Goal: Transaction & Acquisition: Purchase product/service

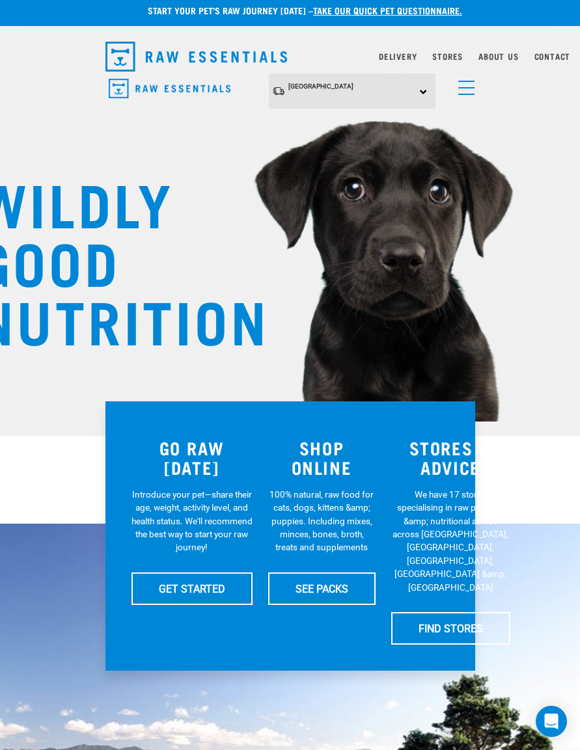
click at [322, 585] on link "SEE PACKS" at bounding box center [321, 588] width 107 height 33
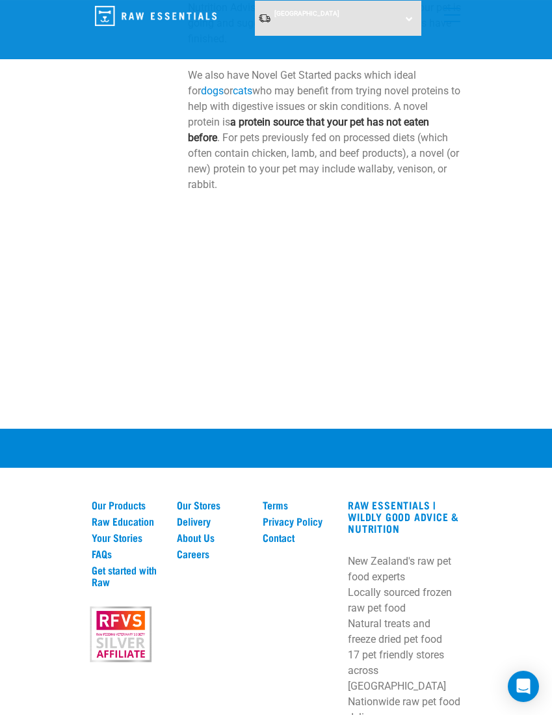
scroll to position [1116, 0]
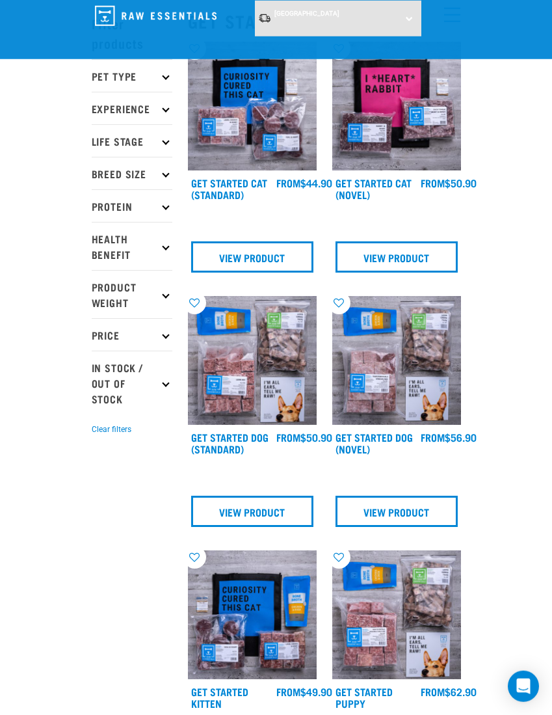
scroll to position [0, 0]
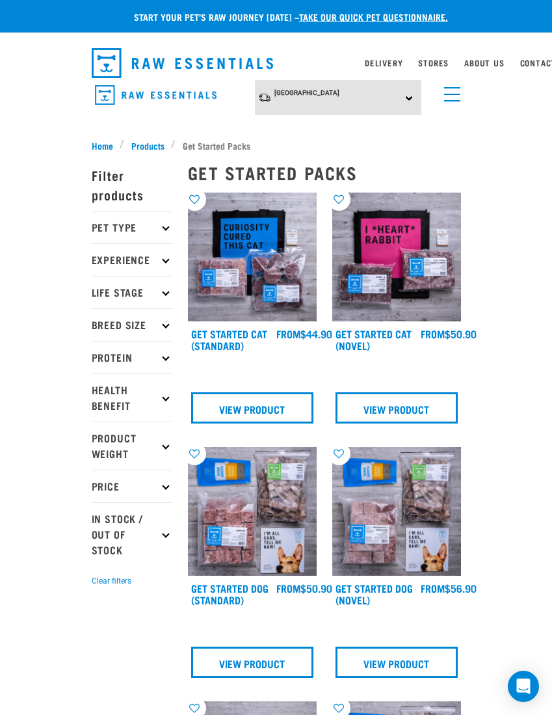
click at [157, 226] on p "Pet Type" at bounding box center [132, 227] width 81 height 33
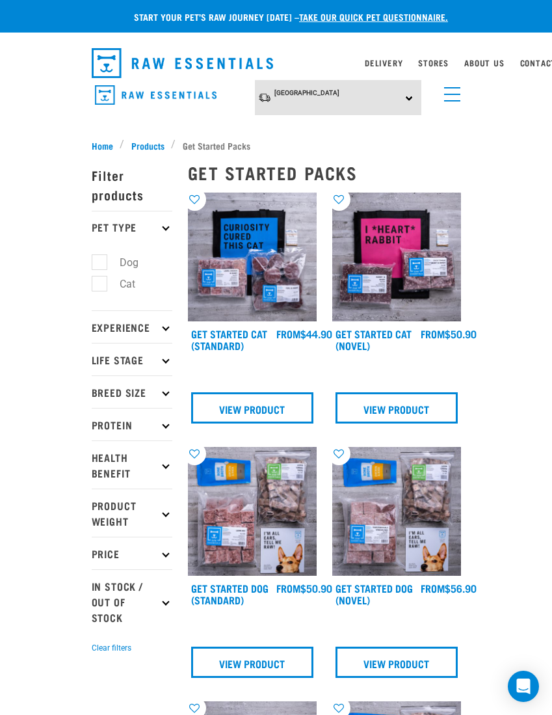
click at [105, 262] on label "Dog" at bounding box center [121, 262] width 45 height 16
click at [100, 262] on input "Dog" at bounding box center [96, 260] width 8 height 8
checkbox input "true"
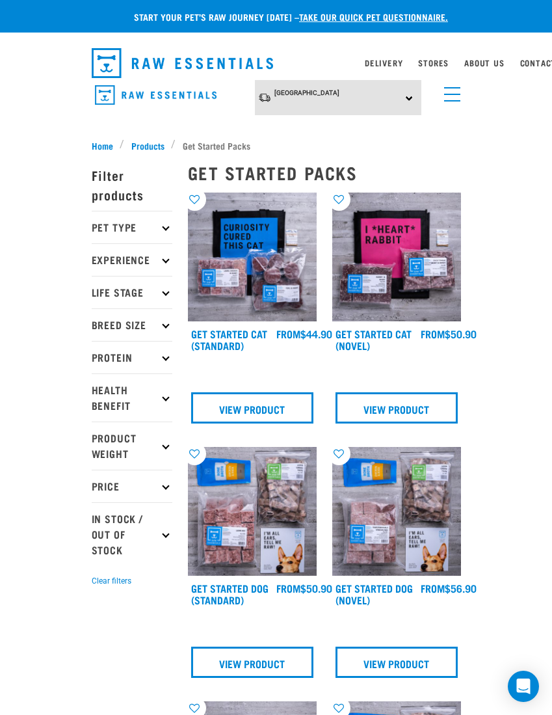
click at [148, 228] on p "Pet Type" at bounding box center [132, 227] width 81 height 33
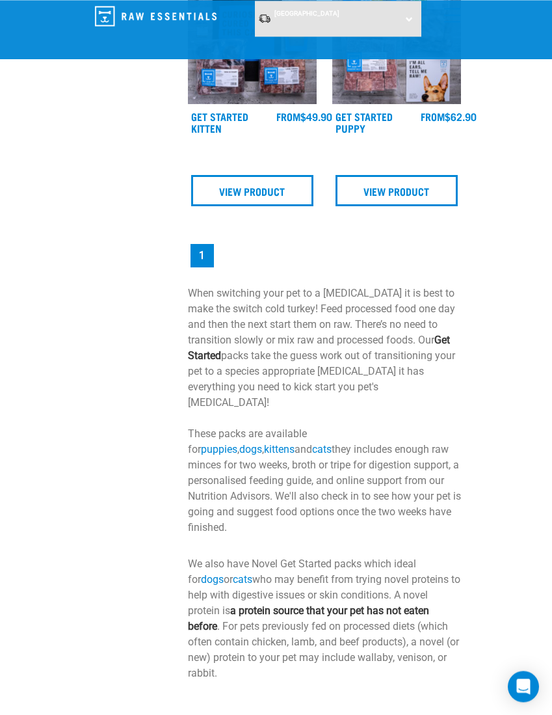
scroll to position [626, 0]
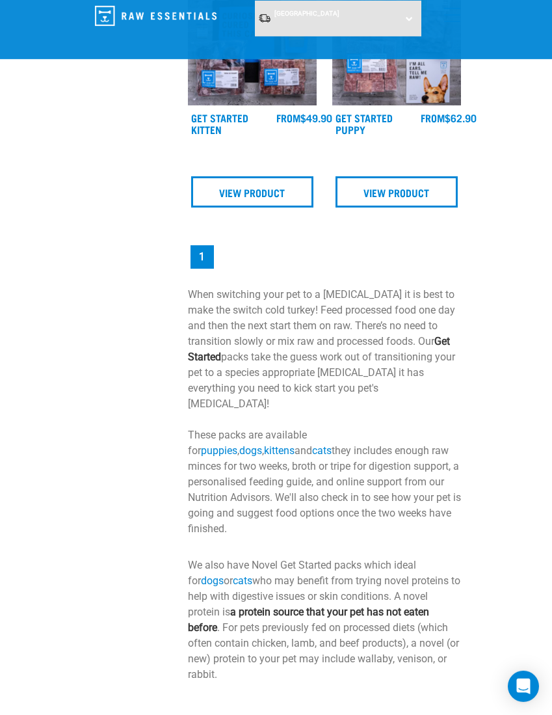
click at [224, 574] on link "dogs" at bounding box center [212, 580] width 23 height 12
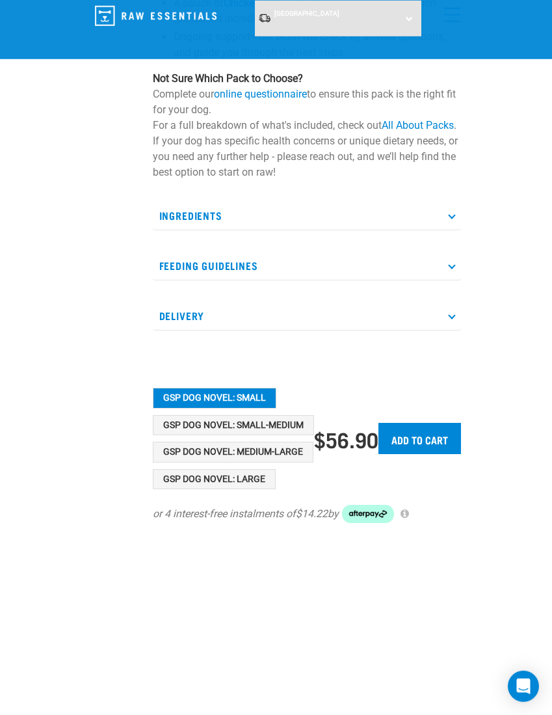
scroll to position [377, 0]
click at [270, 449] on button "GSP Dog Novel: Medium-Large" at bounding box center [233, 451] width 161 height 21
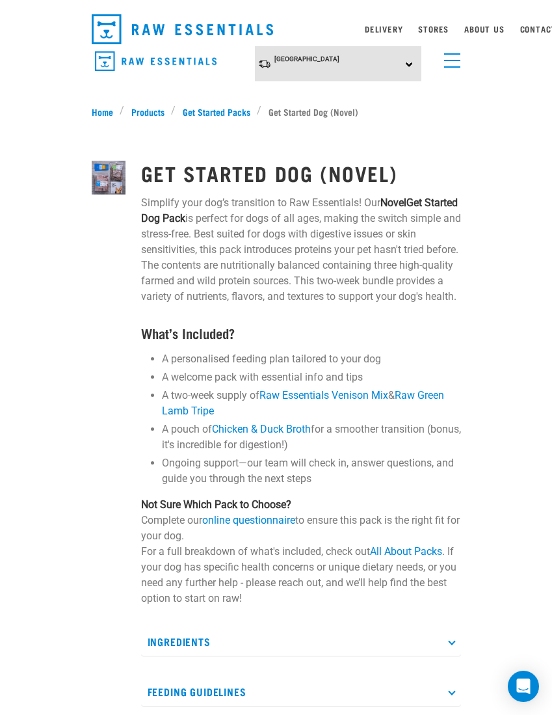
scroll to position [0, 0]
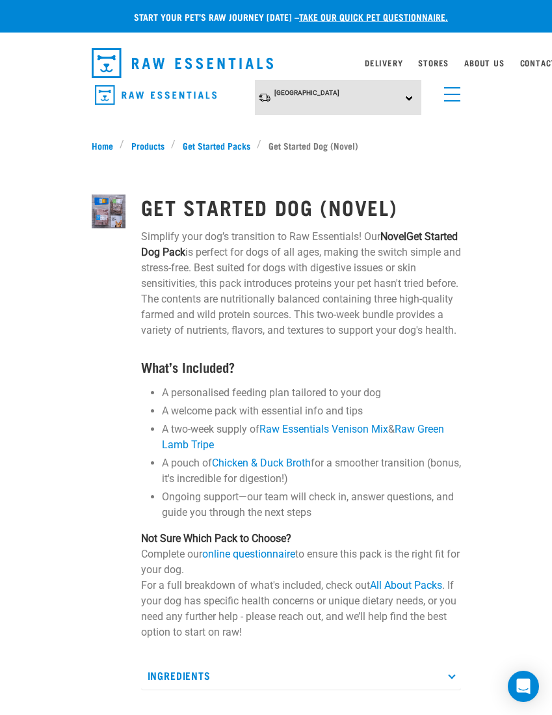
click at [453, 97] on link "menu" at bounding box center [449, 90] width 23 height 23
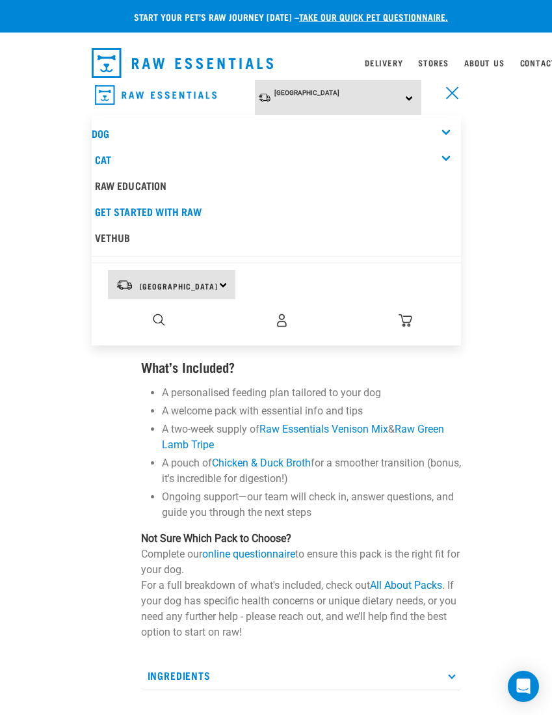
click at [451, 131] on div "Dog" at bounding box center [276, 133] width 369 height 26
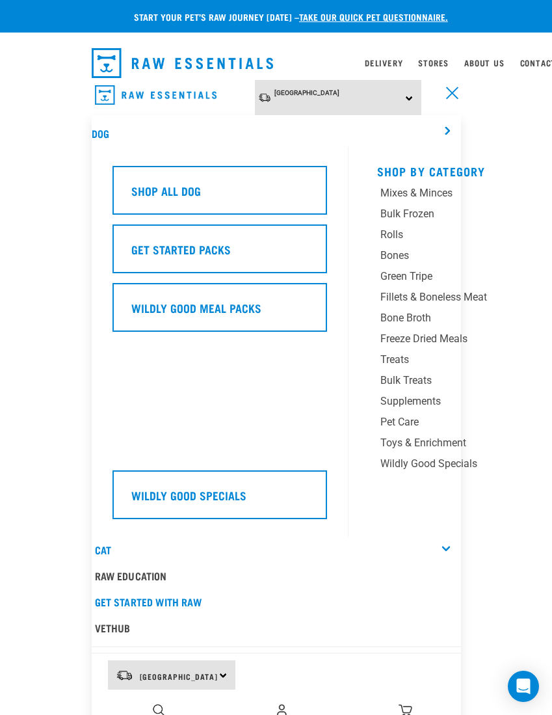
click at [269, 292] on div "Wildly Good Meal Packs" at bounding box center [220, 307] width 215 height 49
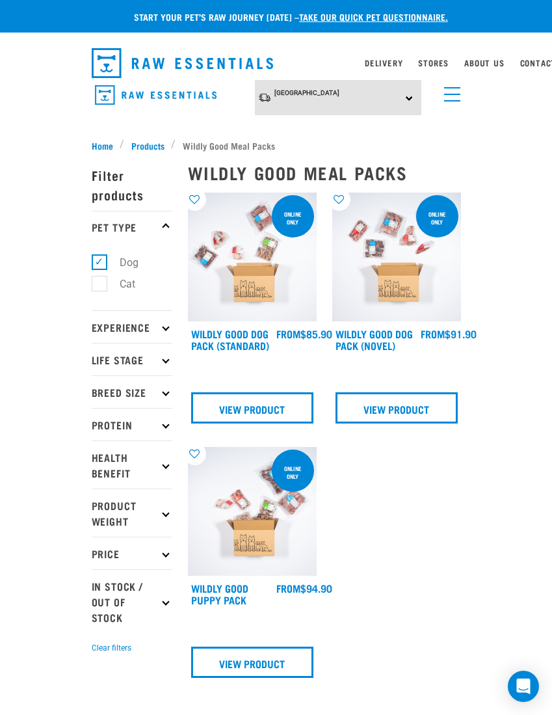
click at [451, 100] on span "menu" at bounding box center [452, 100] width 16 height 1
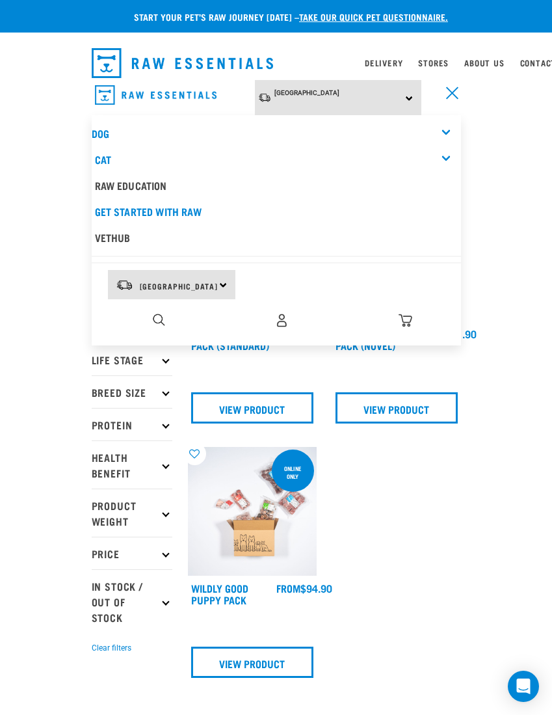
click at [448, 134] on div "Dog" at bounding box center [276, 133] width 369 height 26
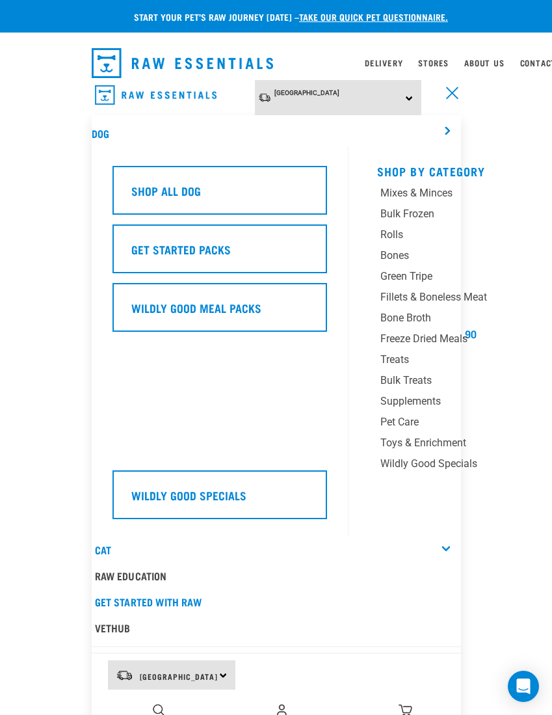
click at [272, 180] on div "Shop All Dog" at bounding box center [220, 190] width 215 height 49
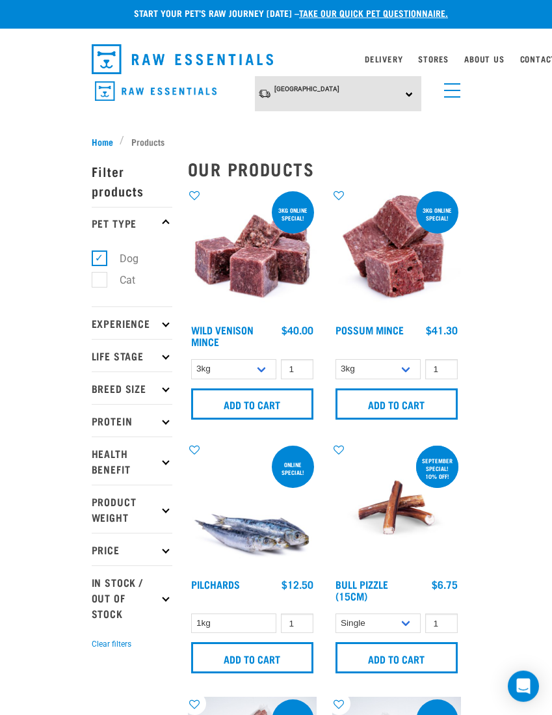
scroll to position [5, 0]
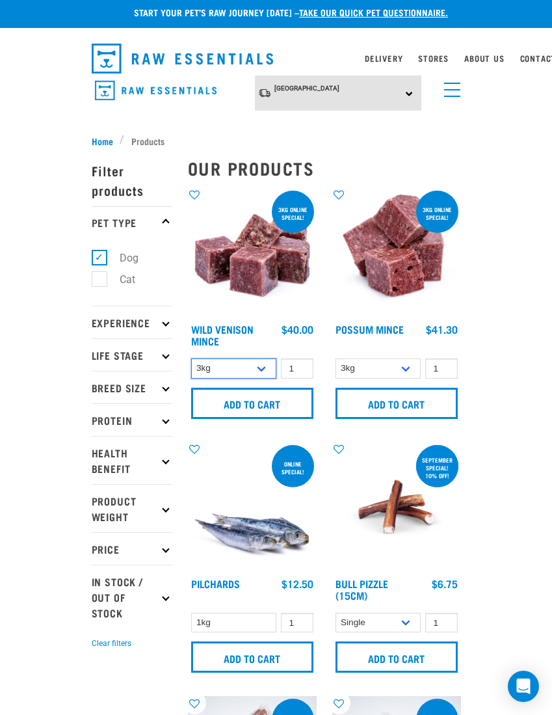
click at [271, 369] on select "3kg 1kg" at bounding box center [234, 368] width 86 height 20
click at [266, 375] on select "3kg 1kg" at bounding box center [234, 368] width 86 height 20
click at [268, 372] on select "3kg 1kg" at bounding box center [234, 368] width 86 height 20
select select "926"
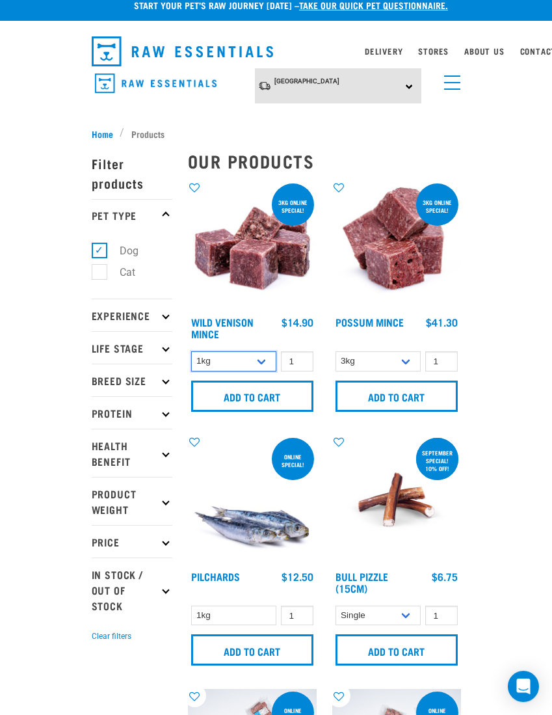
scroll to position [10, 0]
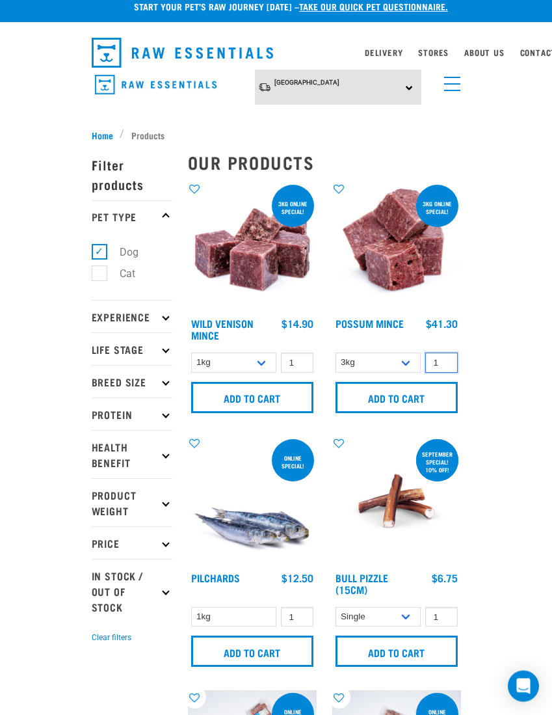
click at [442, 364] on input "1" at bounding box center [441, 363] width 33 height 20
click at [404, 362] on select "3kg 1kg" at bounding box center [379, 363] width 86 height 20
select select "456"
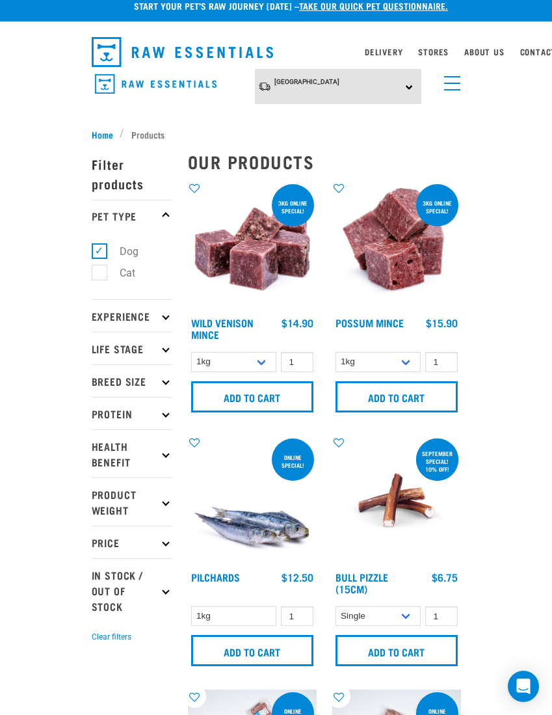
click at [258, 394] on input "Add to cart" at bounding box center [252, 396] width 122 height 31
click at [390, 389] on input "Add to cart" at bounding box center [397, 396] width 122 height 31
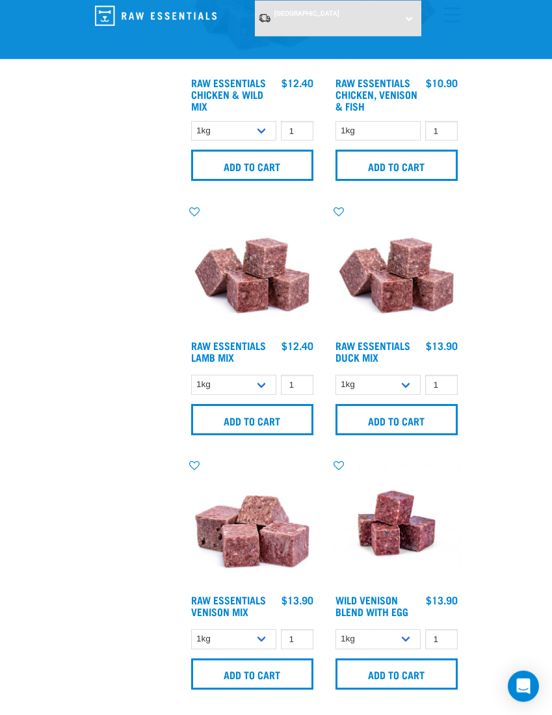
scroll to position [1424, 0]
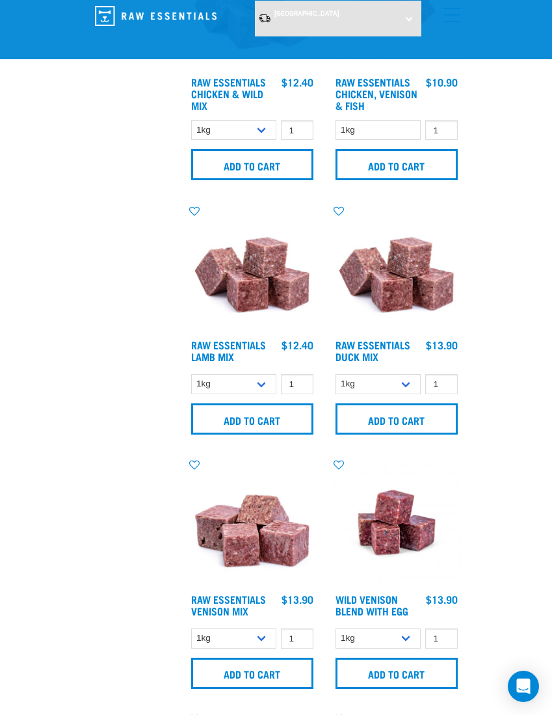
click at [416, 417] on input "Add to cart" at bounding box center [397, 418] width 122 height 31
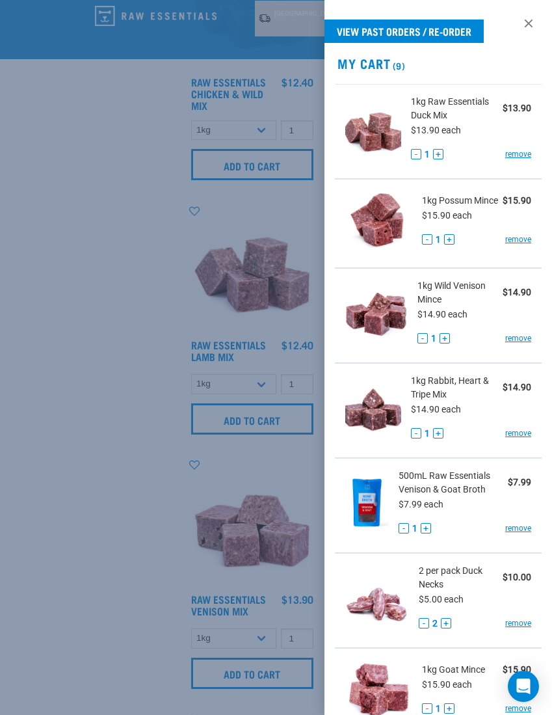
scroll to position [-1, 0]
click at [95, 495] on div at bounding box center [276, 357] width 552 height 715
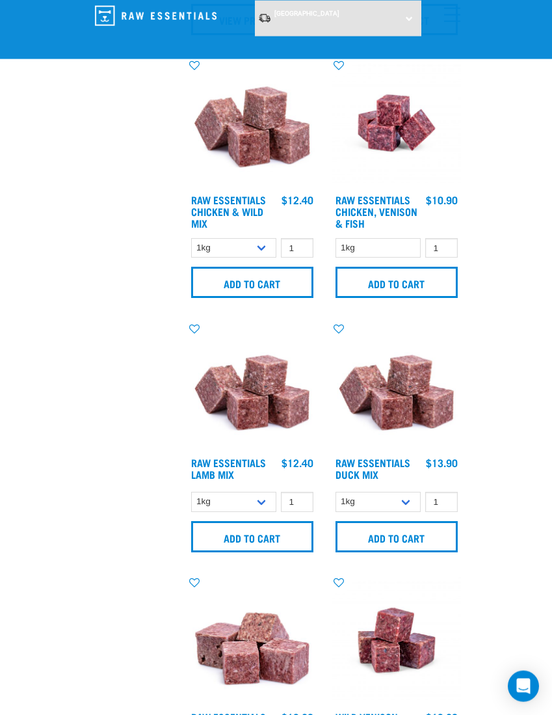
scroll to position [1307, 0]
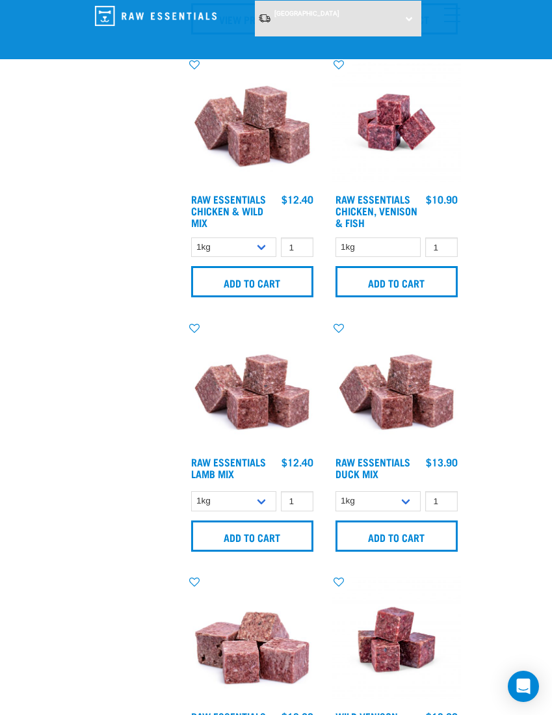
click at [407, 535] on input "Add to cart" at bounding box center [397, 535] width 122 height 31
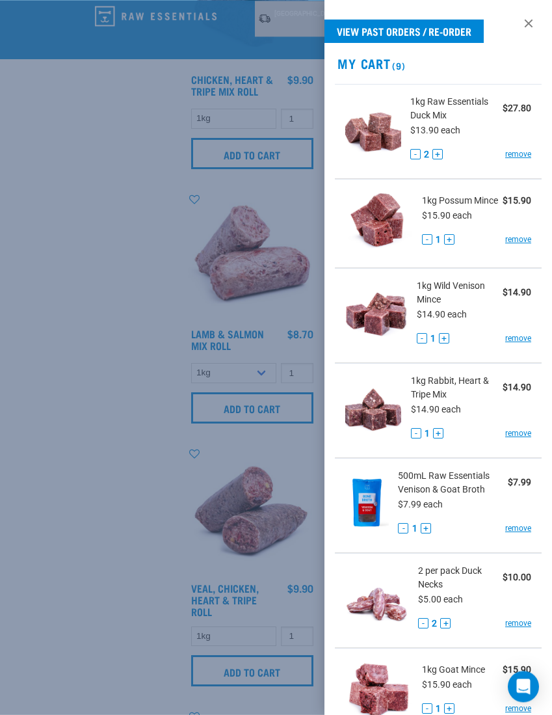
scroll to position [2958, 0]
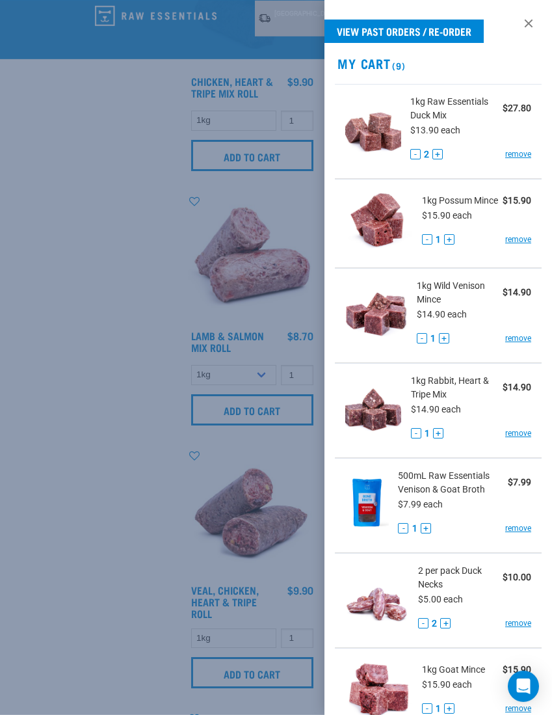
click at [351, 464] on li "500mL Raw Essentials Venison & Goat Broth $7.99 $7.99 each - 1 + remove" at bounding box center [438, 505] width 207 height 95
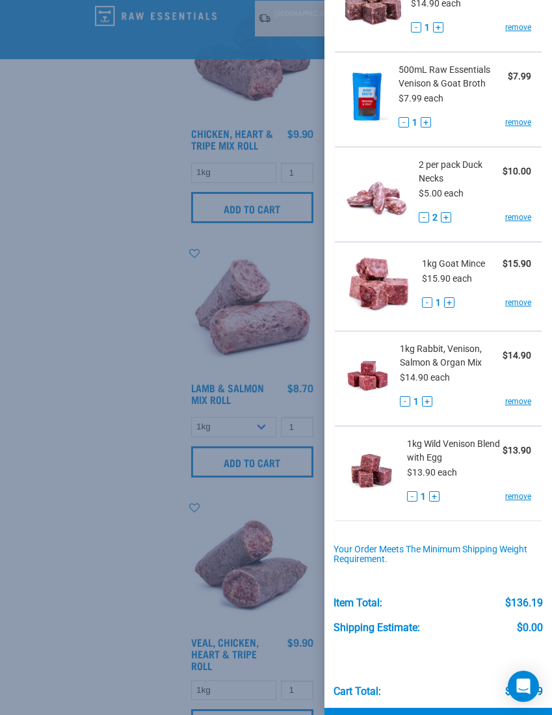
scroll to position [405, 0]
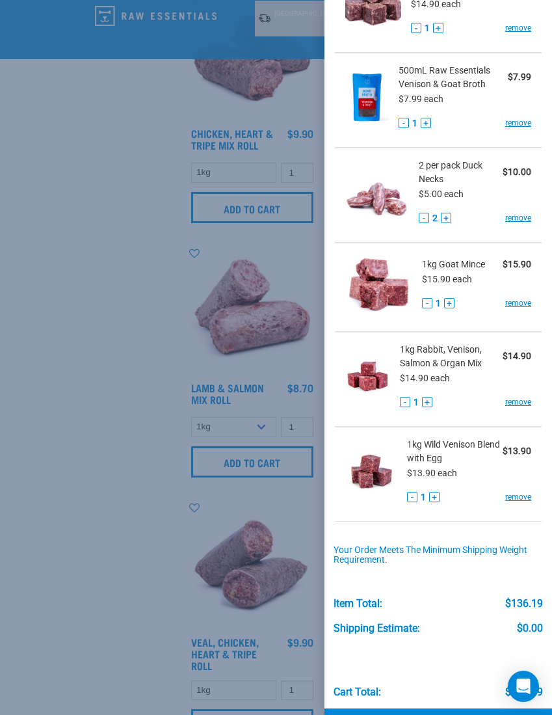
click at [446, 714] on link "Checkout" at bounding box center [439, 727] width 228 height 39
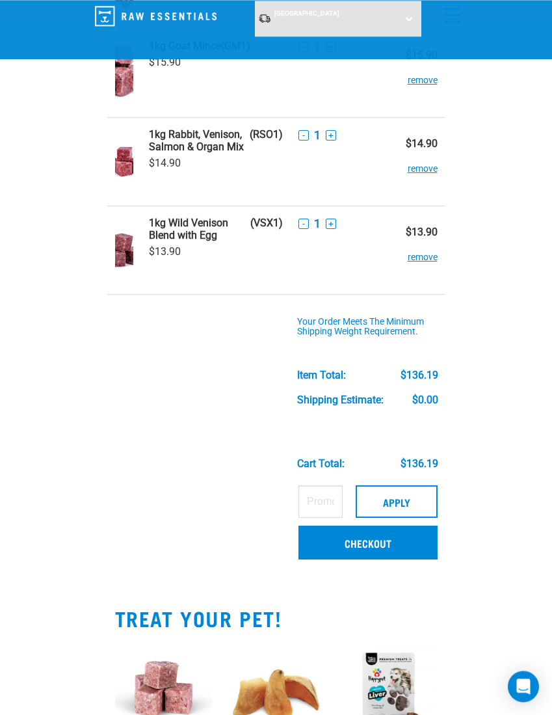
scroll to position [626, 0]
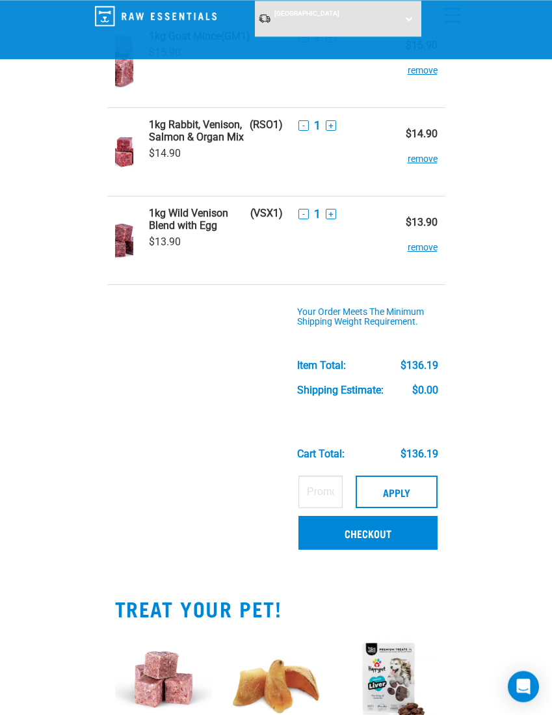
click at [383, 527] on link "Checkout" at bounding box center [368, 533] width 139 height 34
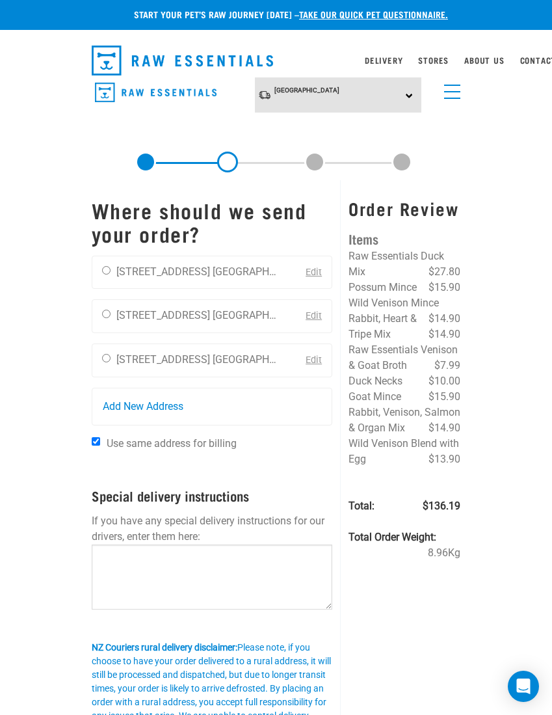
click at [102, 358] on input "radio" at bounding box center [106, 358] width 8 height 8
radio input "true"
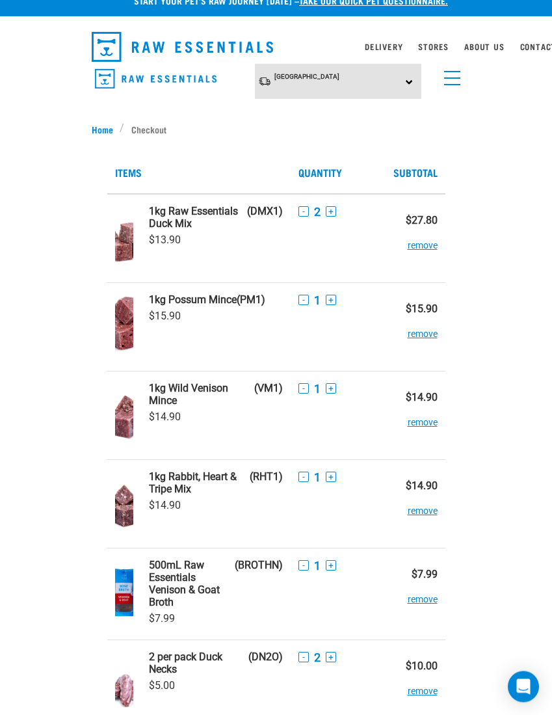
scroll to position [15, 0]
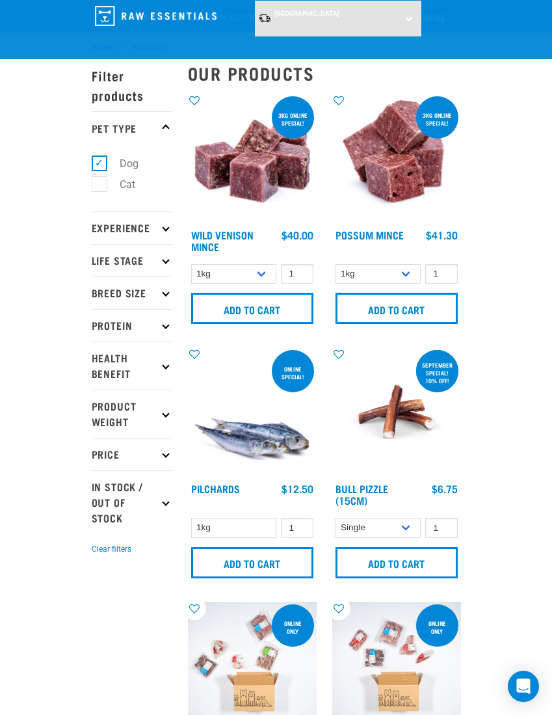
select select "926"
select select "456"
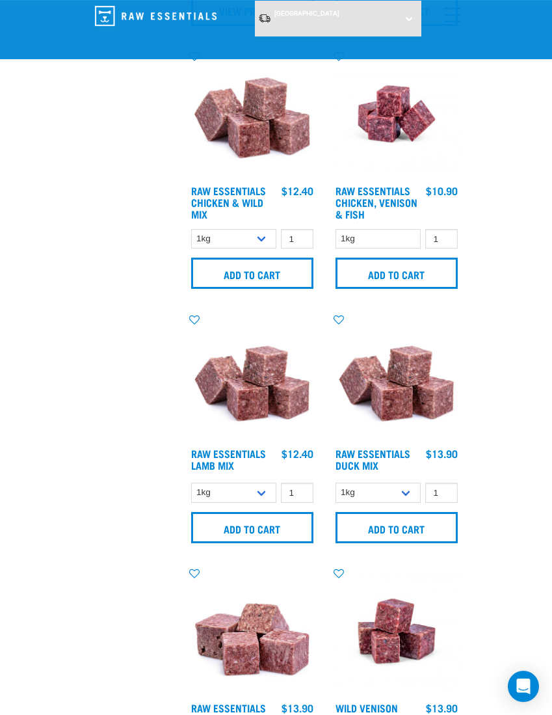
scroll to position [1315, 0]
click at [408, 494] on select "1kg 3kg" at bounding box center [379, 493] width 86 height 20
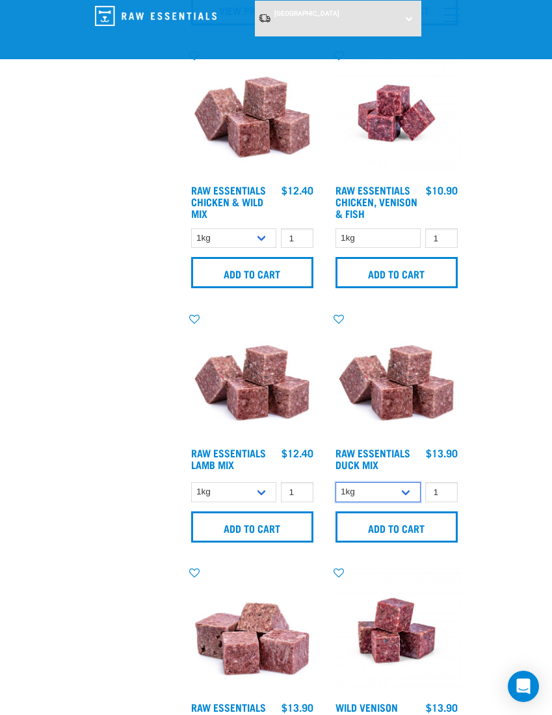
select select "442098"
click at [410, 524] on input "Add to cart" at bounding box center [397, 526] width 122 height 31
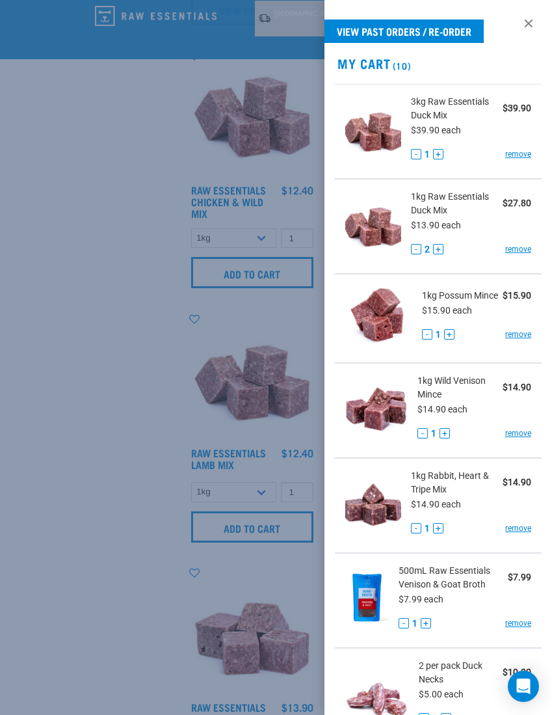
click at [520, 254] on link "remove" at bounding box center [518, 249] width 26 height 12
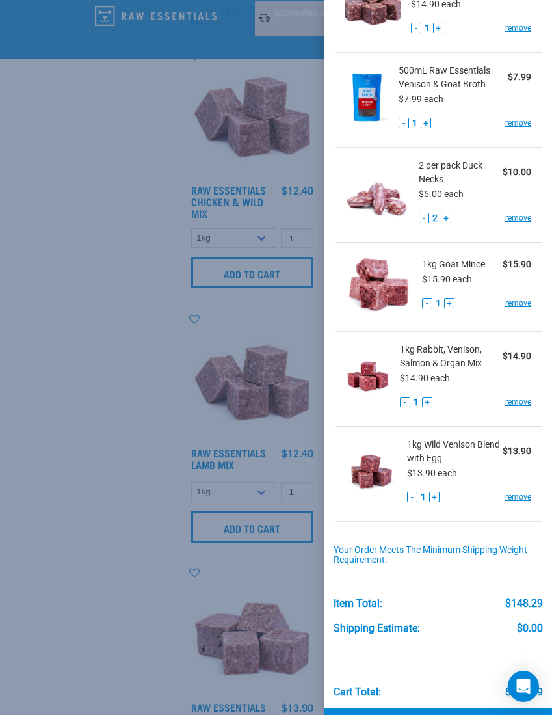
scroll to position [405, 0]
click at [444, 714] on link "Checkout" at bounding box center [439, 727] width 228 height 39
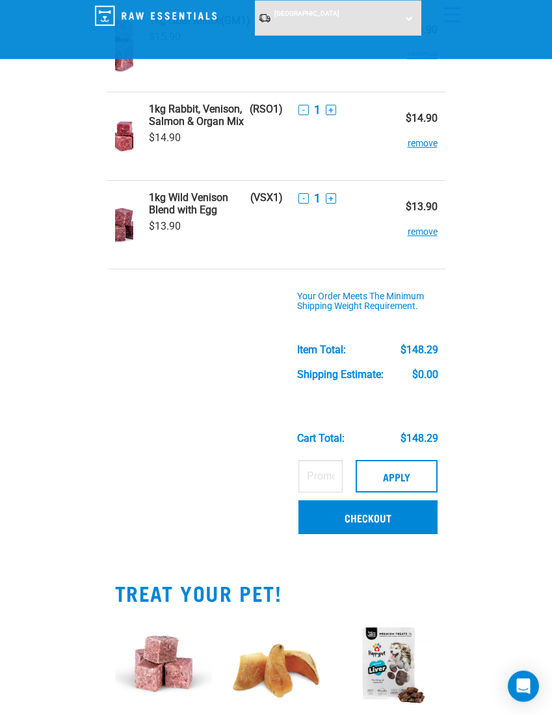
scroll to position [642, 0]
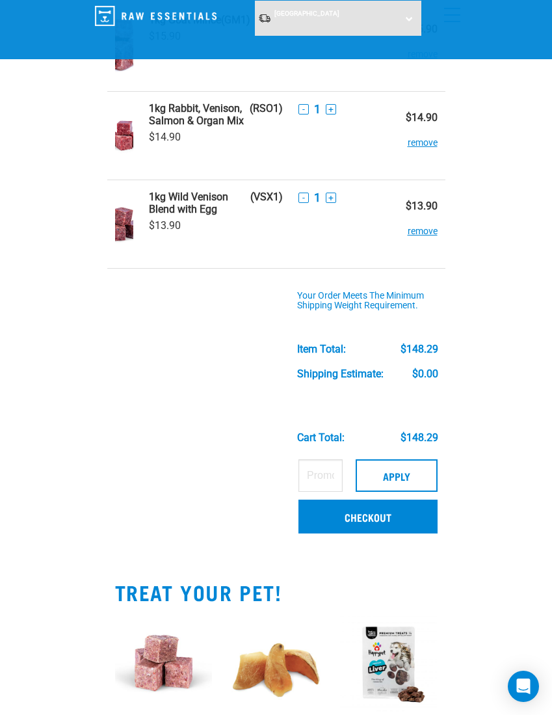
click at [386, 513] on link "Checkout" at bounding box center [368, 517] width 139 height 34
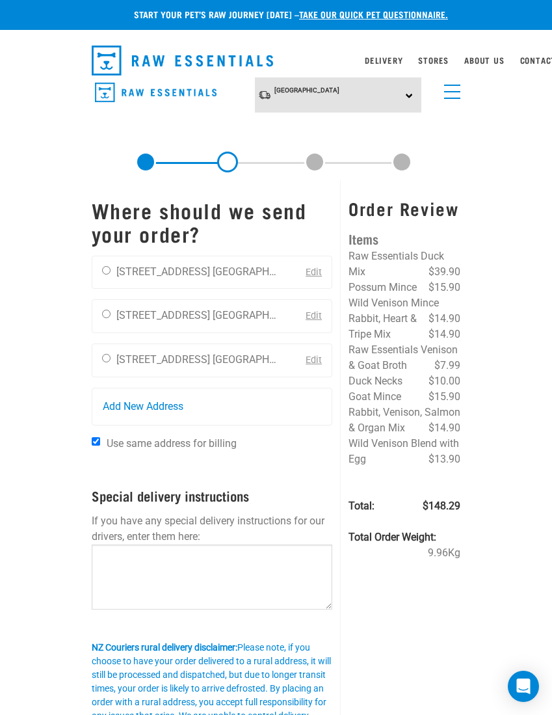
click at [116, 356] on div "Sandra Delany 100 Greenhills Drive Waikato 3506 0272935200" at bounding box center [189, 360] width 194 height 33
click at [111, 354] on input "radio" at bounding box center [106, 358] width 8 height 8
radio input "true"
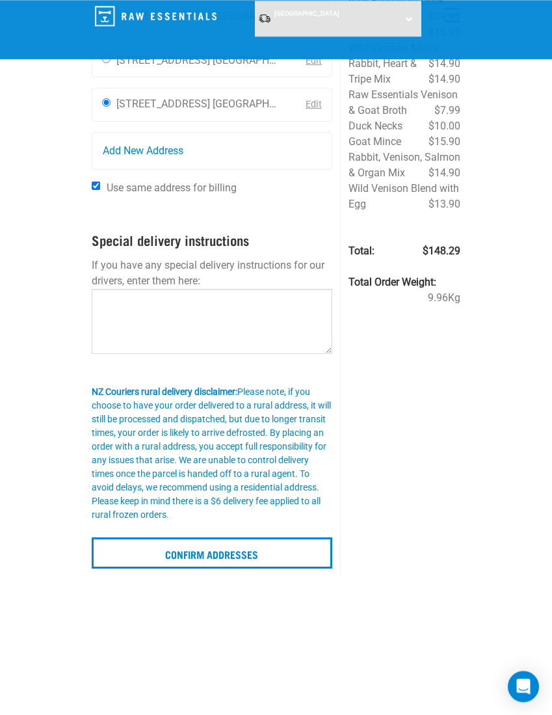
scroll to position [140, 0]
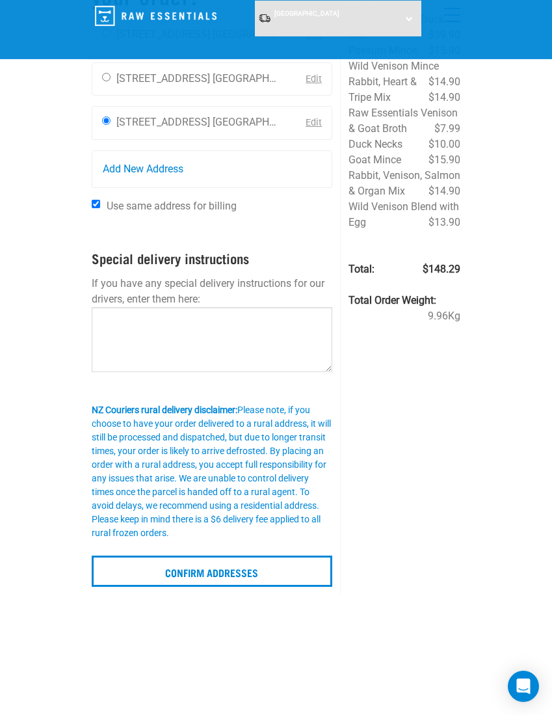
click at [235, 566] on input "Confirm addresses" at bounding box center [212, 570] width 241 height 31
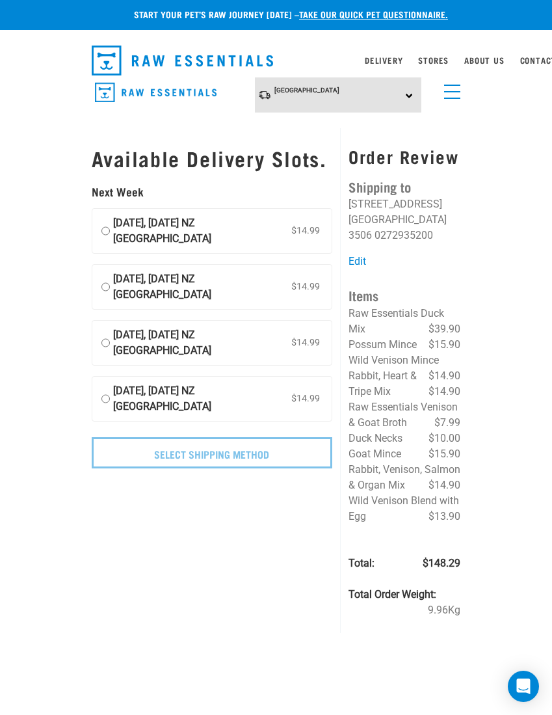
click at [110, 358] on input "18 September, Thursday NZ Couriers North Island $14.99" at bounding box center [105, 342] width 8 height 31
radio input "true"
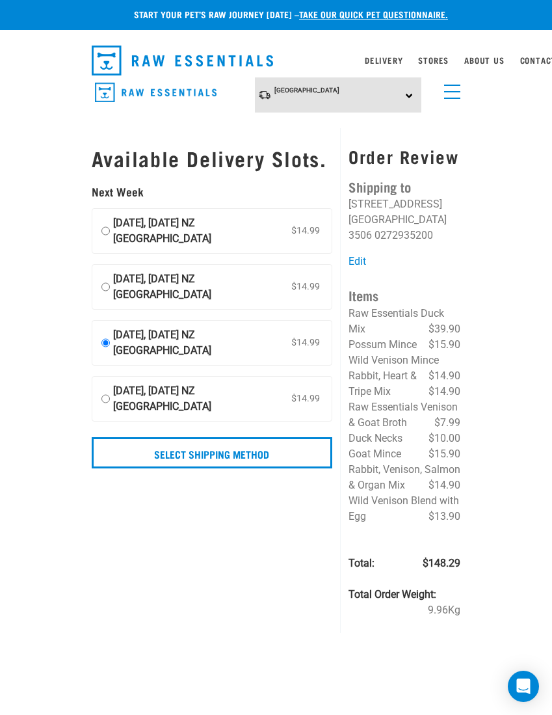
click at [226, 468] on input "Select Shipping Method" at bounding box center [212, 452] width 241 height 31
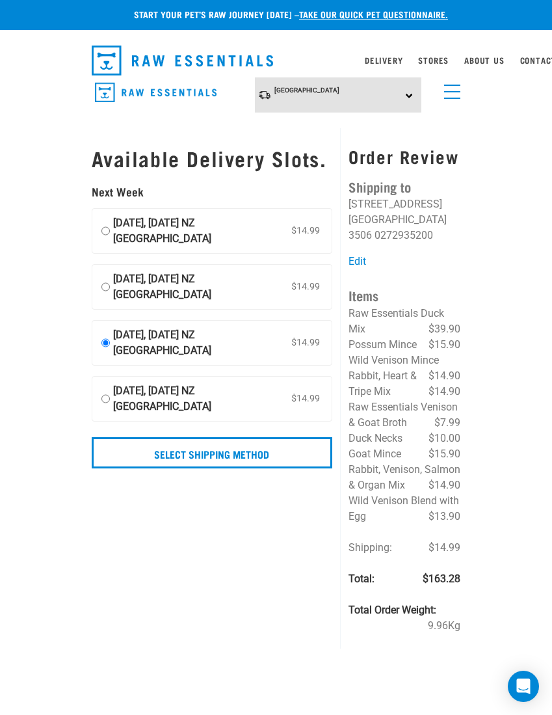
click at [109, 414] on input "[DATE], [DATE] NZ [GEOGRAPHIC_DATA] $14.99" at bounding box center [105, 398] width 8 height 31
radio input "true"
click at [238, 468] on input "Select Shipping Method" at bounding box center [212, 452] width 241 height 31
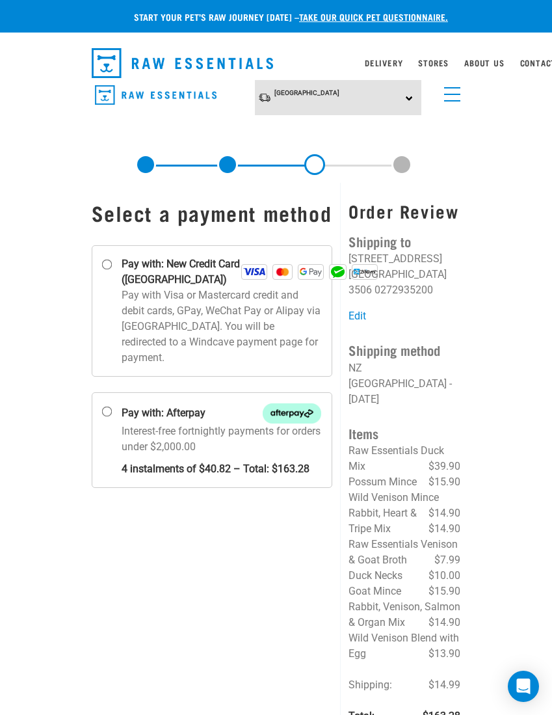
click at [108, 270] on input "Pay with: New Credit Card ([GEOGRAPHIC_DATA])" at bounding box center [106, 265] width 10 height 10
radio input "true"
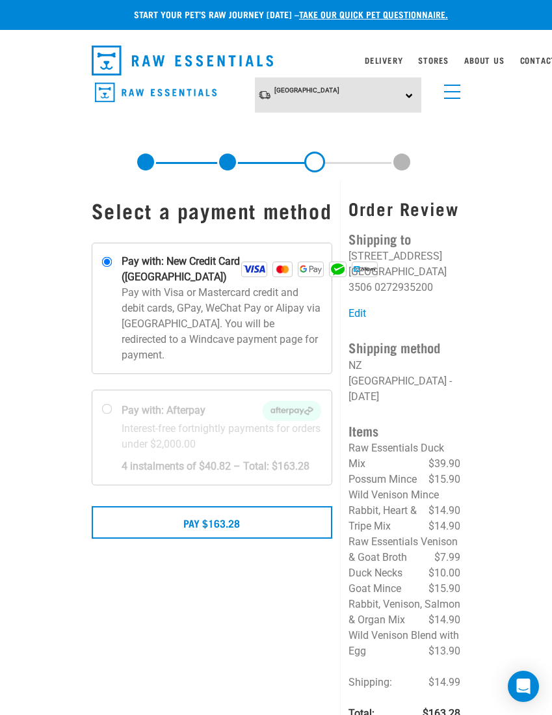
click at [207, 539] on button "Pay $163.28" at bounding box center [212, 522] width 241 height 33
